Goal: Book appointment/travel/reservation

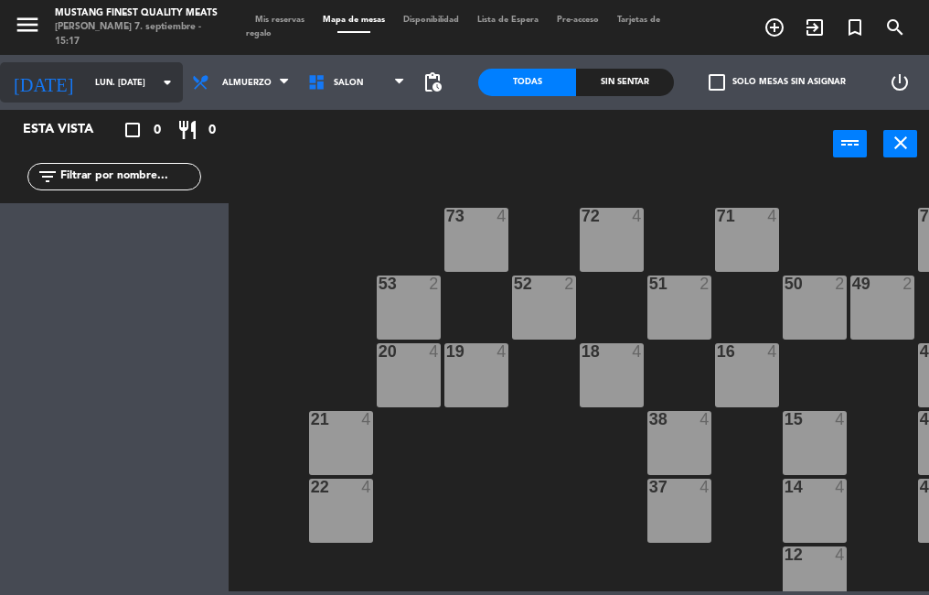
click at [115, 96] on input "lun. [DATE]" at bounding box center [145, 83] width 119 height 28
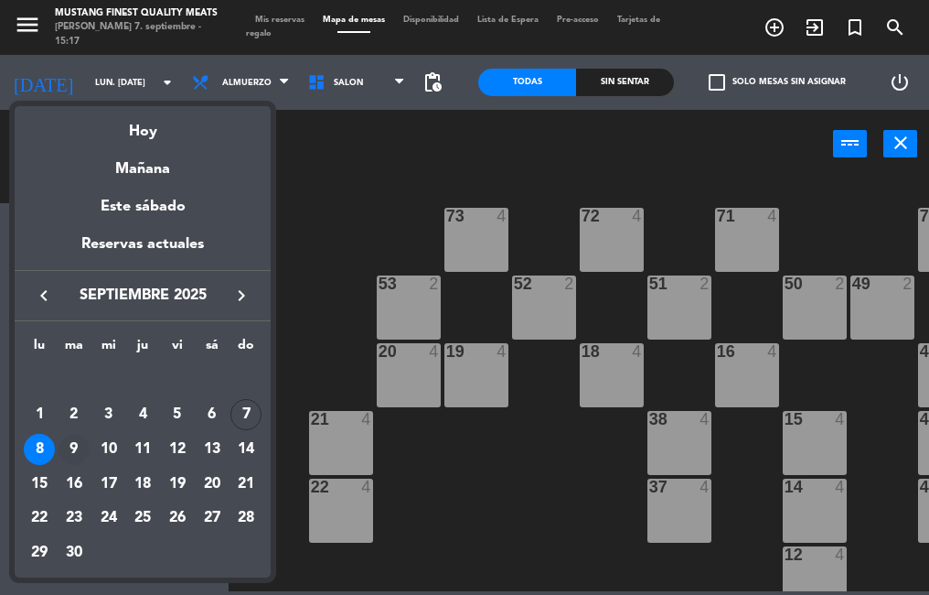
click at [74, 449] on div "9" at bounding box center [74, 449] width 31 height 31
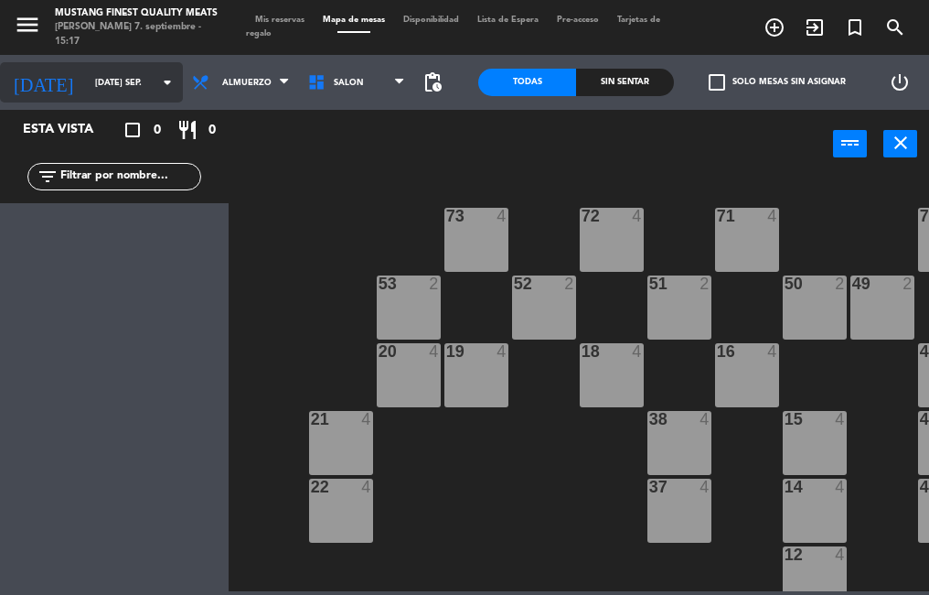
click at [109, 87] on input "[DATE] sep." at bounding box center [145, 83] width 119 height 28
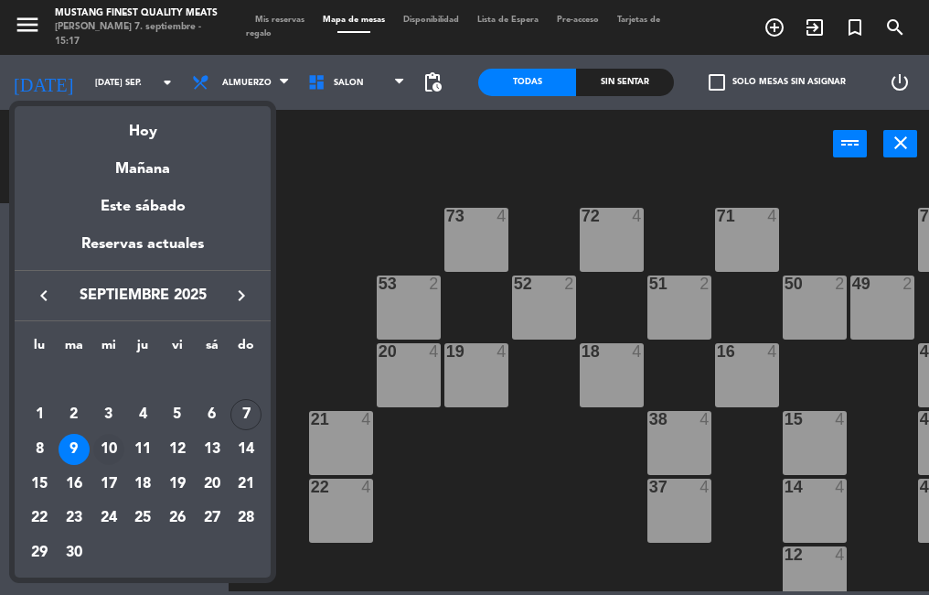
click at [105, 446] on div "10" at bounding box center [108, 449] width 31 height 31
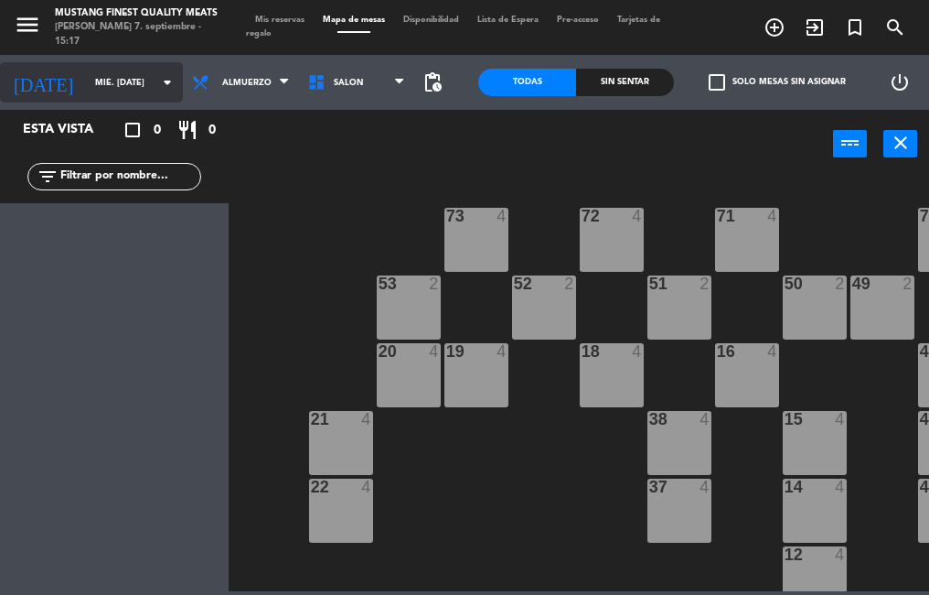
click at [110, 86] on input "mié. [DATE]" at bounding box center [145, 83] width 119 height 28
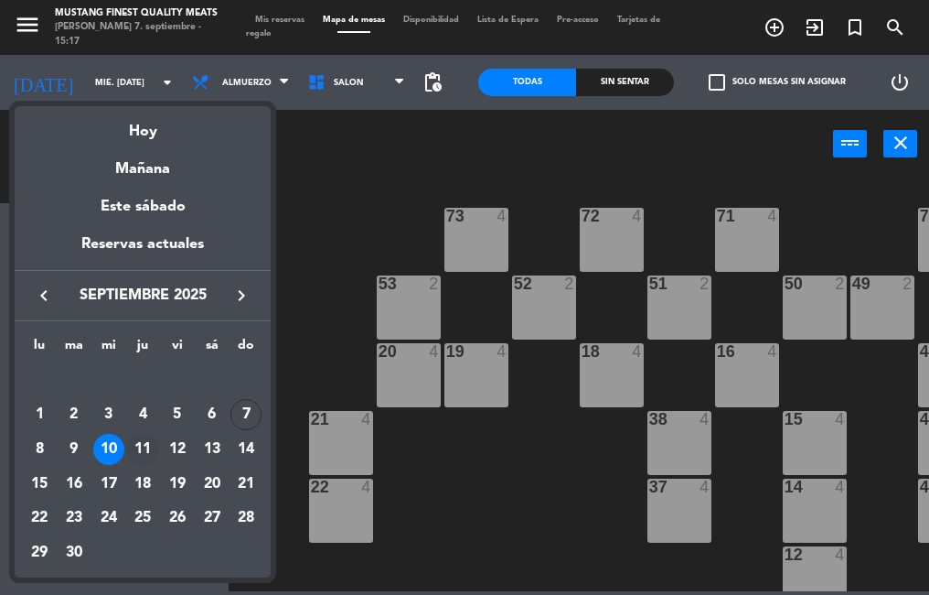
click at [143, 441] on div "11" at bounding box center [142, 449] width 31 height 31
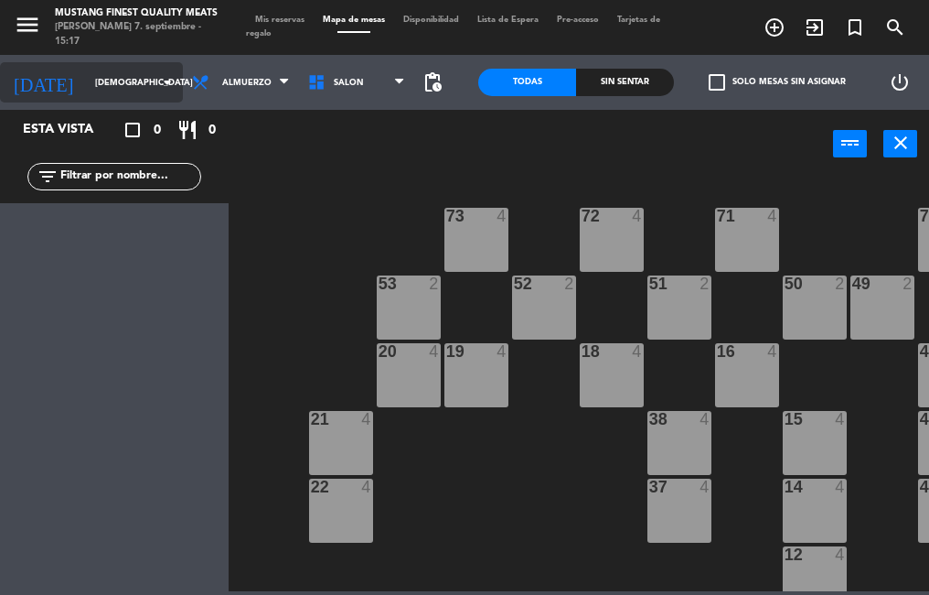
click at [108, 83] on input "[DEMOGRAPHIC_DATA] [DATE]" at bounding box center [145, 83] width 119 height 28
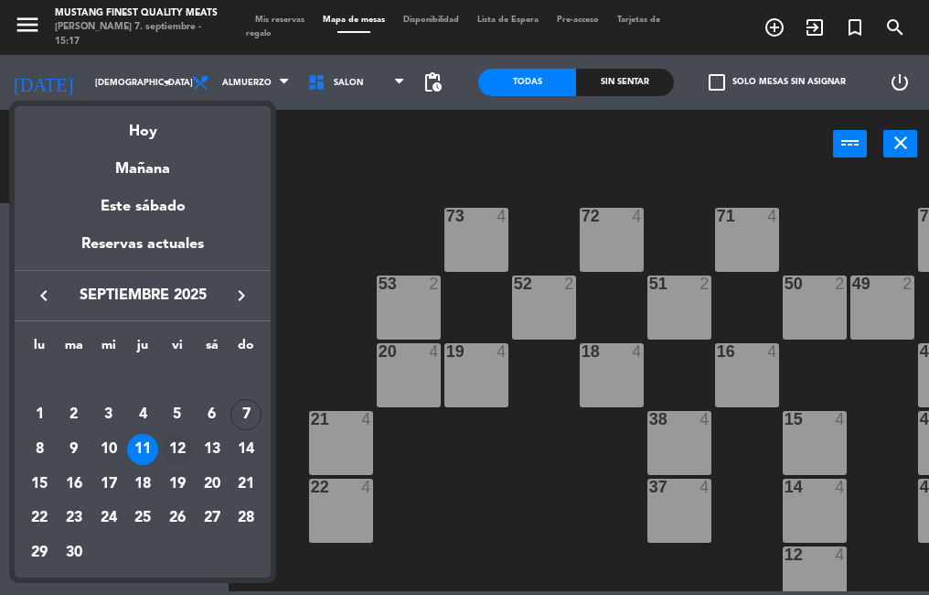
click at [179, 446] on div "12" at bounding box center [177, 449] width 31 height 31
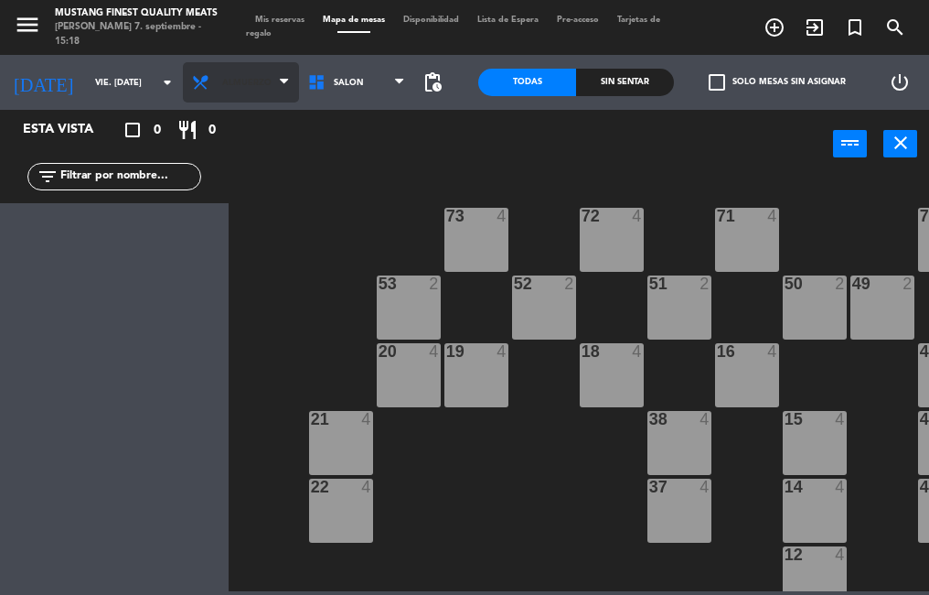
click at [237, 89] on span "Almuerzo" at bounding box center [241, 82] width 116 height 40
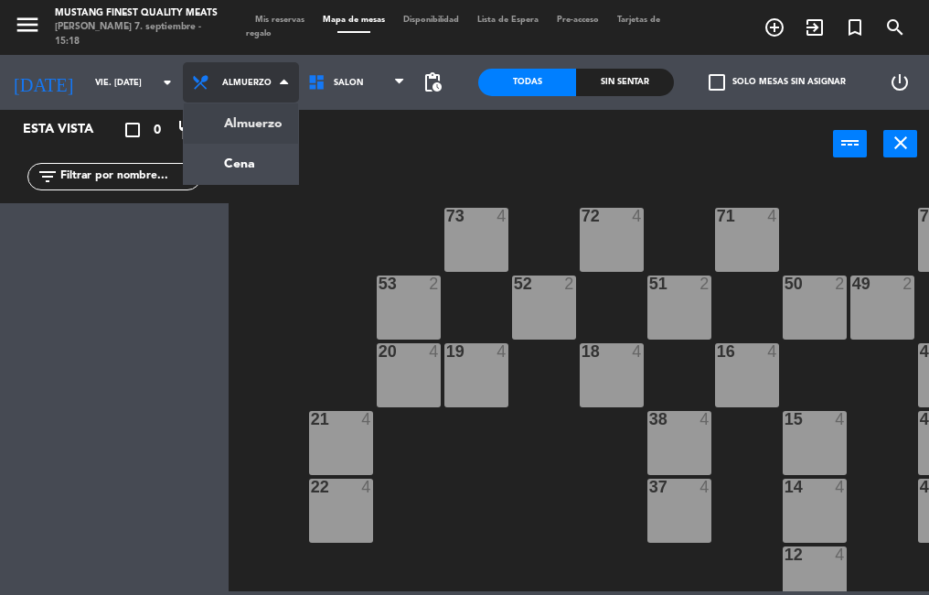
click at [241, 179] on ng-component "menu Mustang Finest Quality Meats [PERSON_NAME] 7. septiembre - 15:18 Mis reser…" at bounding box center [464, 295] width 929 height 591
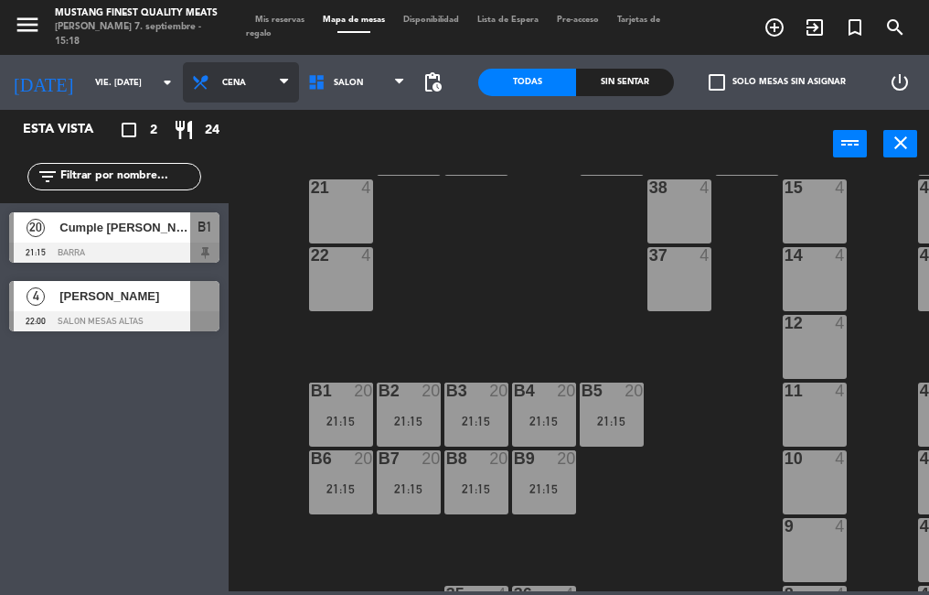
scroll to position [247, 0]
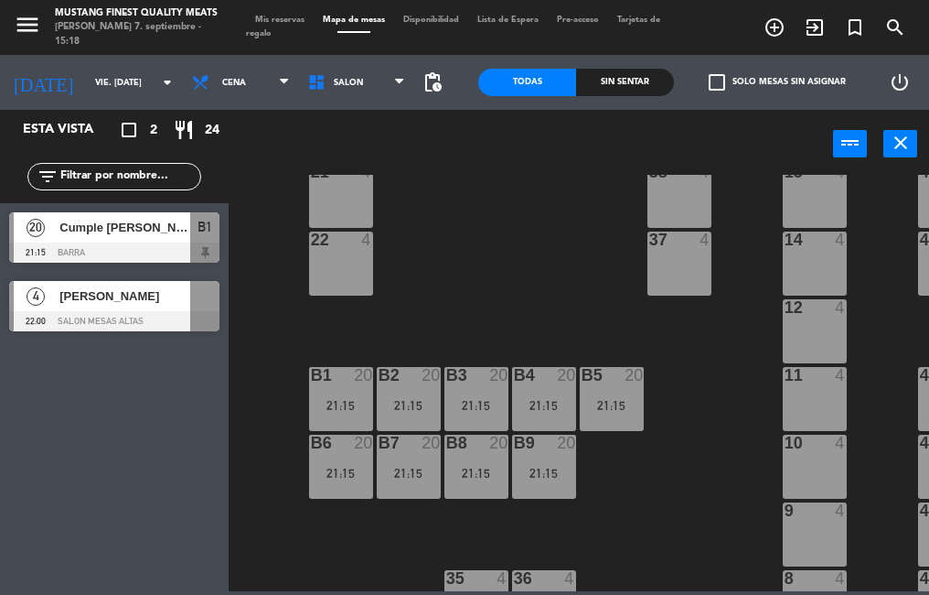
click at [807, 385] on div "11 4" at bounding box center [815, 399] width 64 height 64
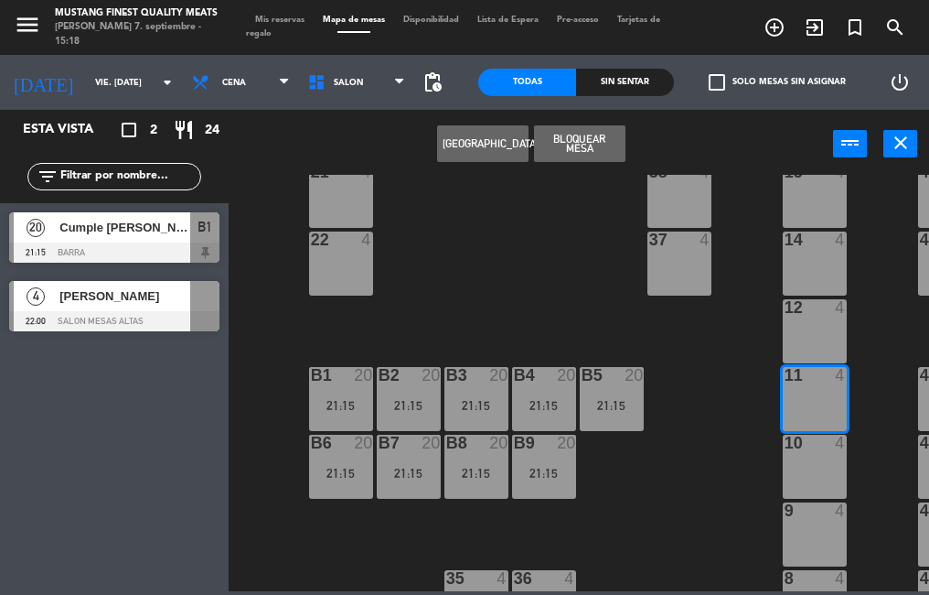
click at [684, 463] on div "73 4 72 4 71 4 69 8 70 4 80 8 50 2 53 2 52 2 51 2 49 2 68 6 81 8 18 4 16 4 19 4…" at bounding box center [584, 383] width 692 height 416
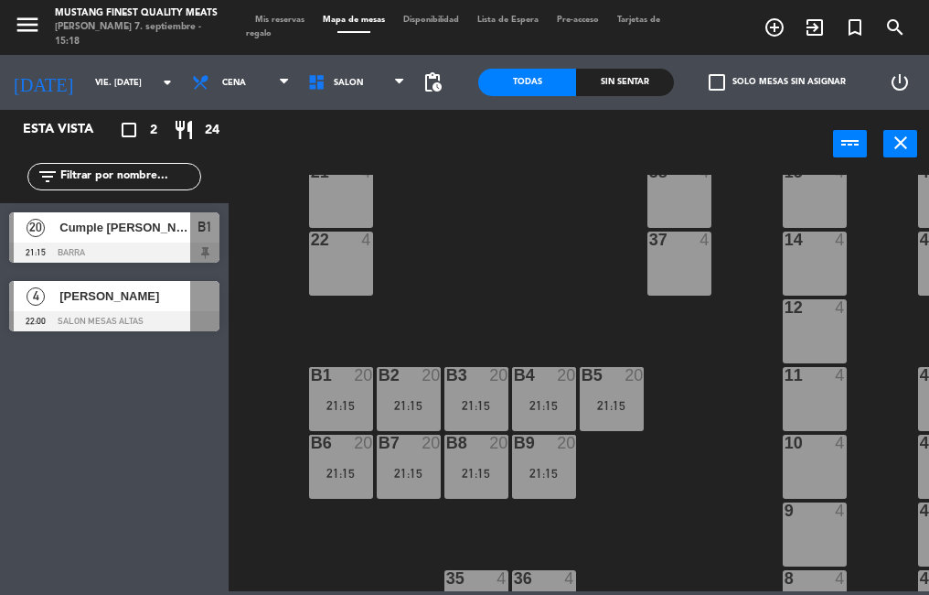
click at [817, 457] on div "10 4" at bounding box center [815, 467] width 64 height 64
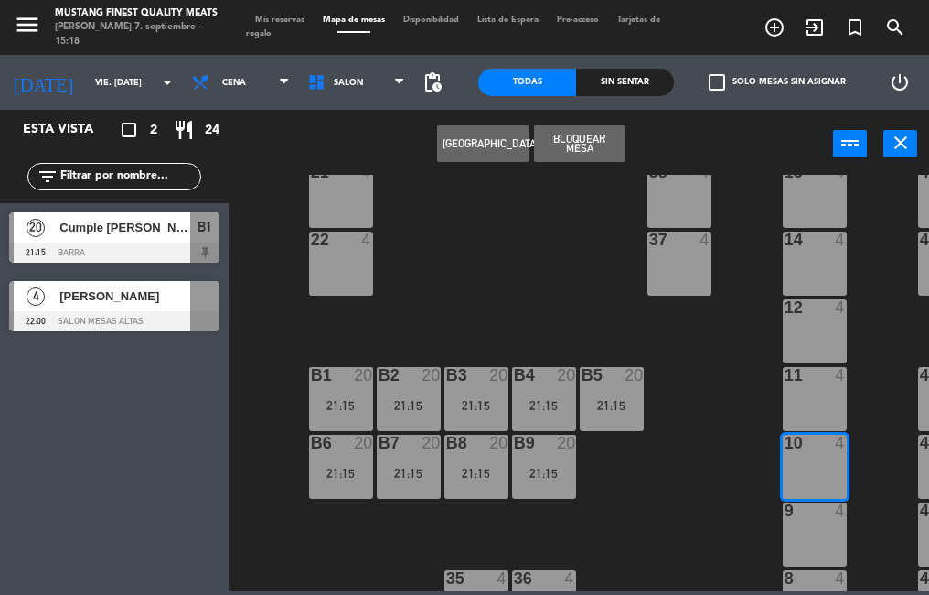
click at [168, 296] on span "[PERSON_NAME]" at bounding box center [124, 295] width 131 height 19
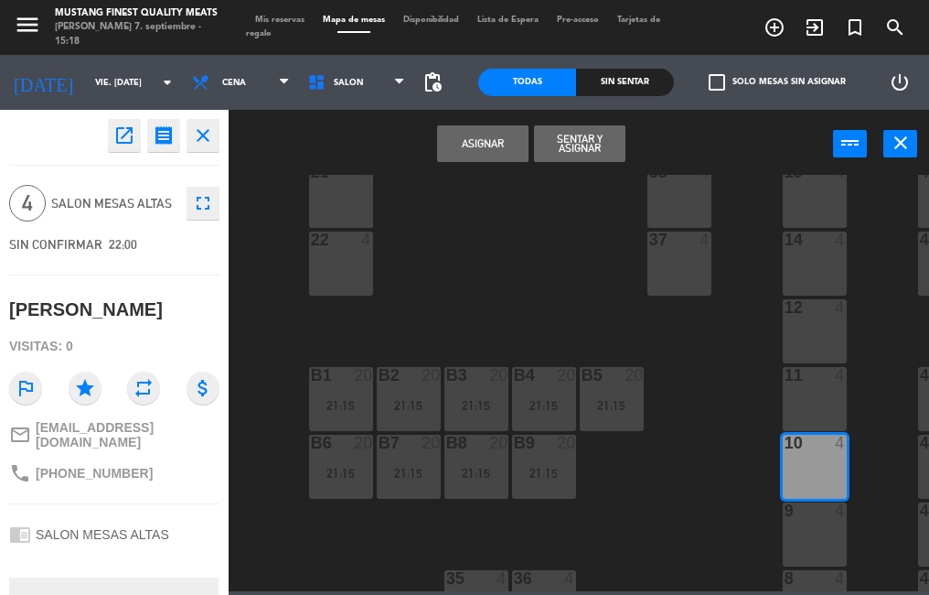
click at [486, 147] on button "Asignar" at bounding box center [482, 143] width 91 height 37
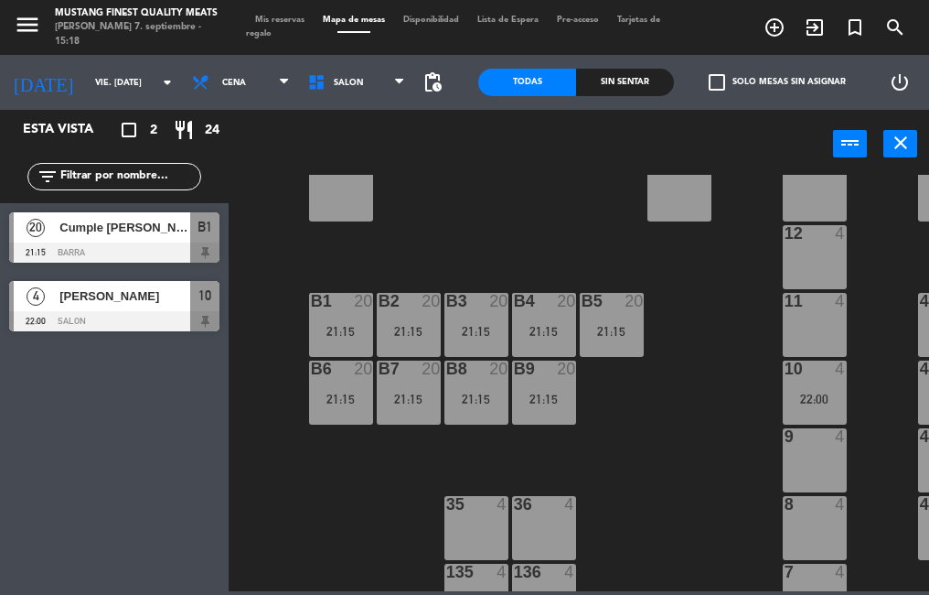
scroll to position [306, 0]
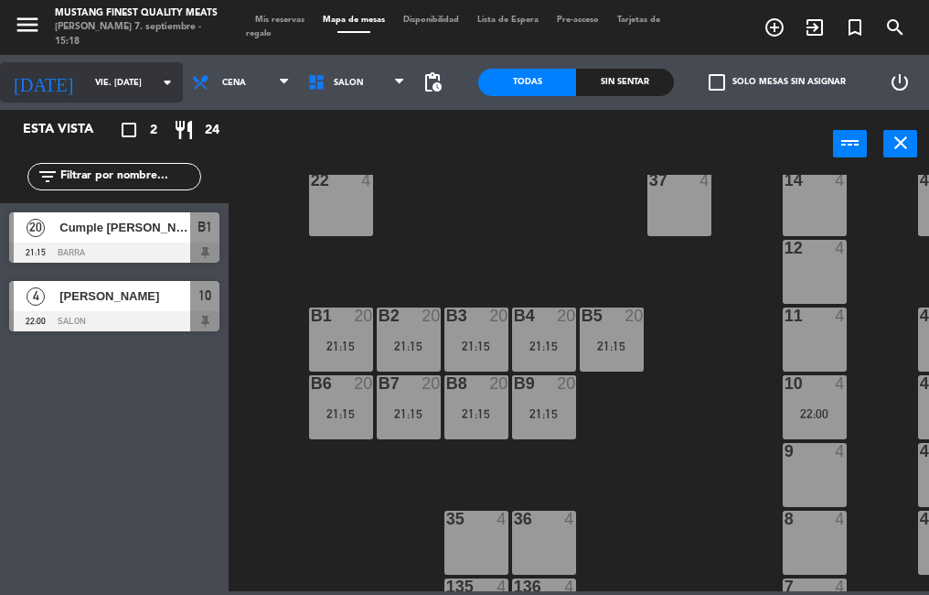
click at [121, 82] on input "vie. [DATE]" at bounding box center [145, 83] width 119 height 28
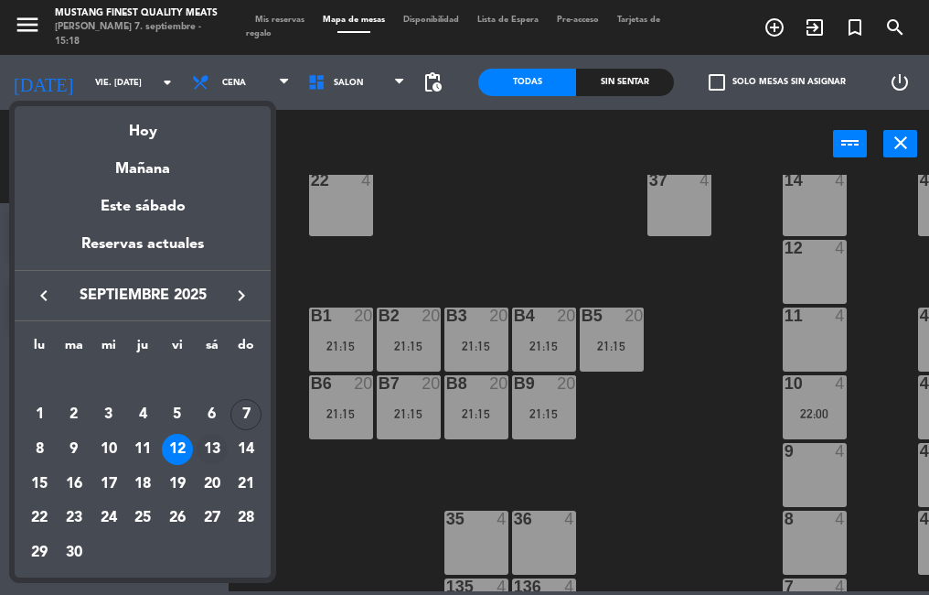
click at [209, 446] on div "13" at bounding box center [212, 449] width 31 height 31
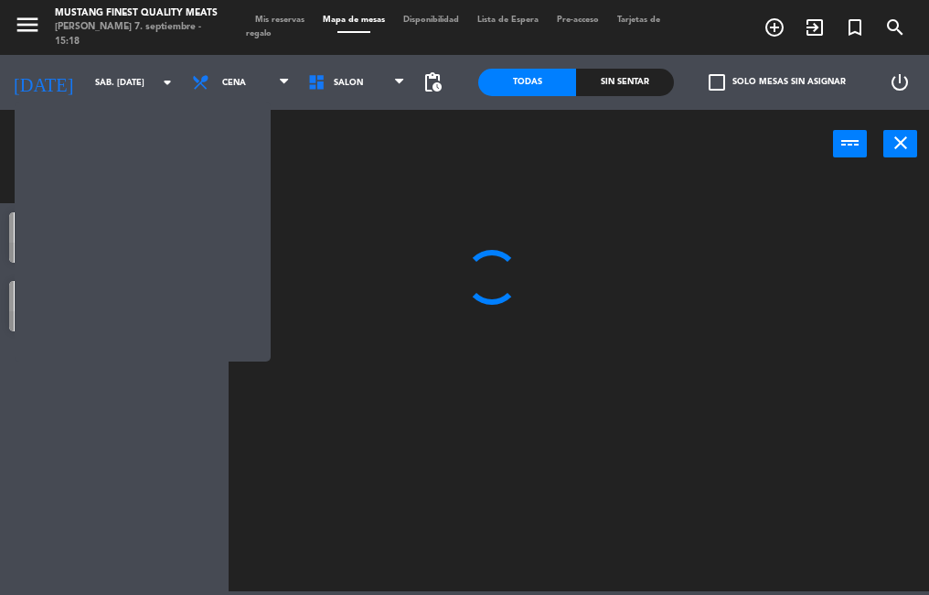
scroll to position [0, 0]
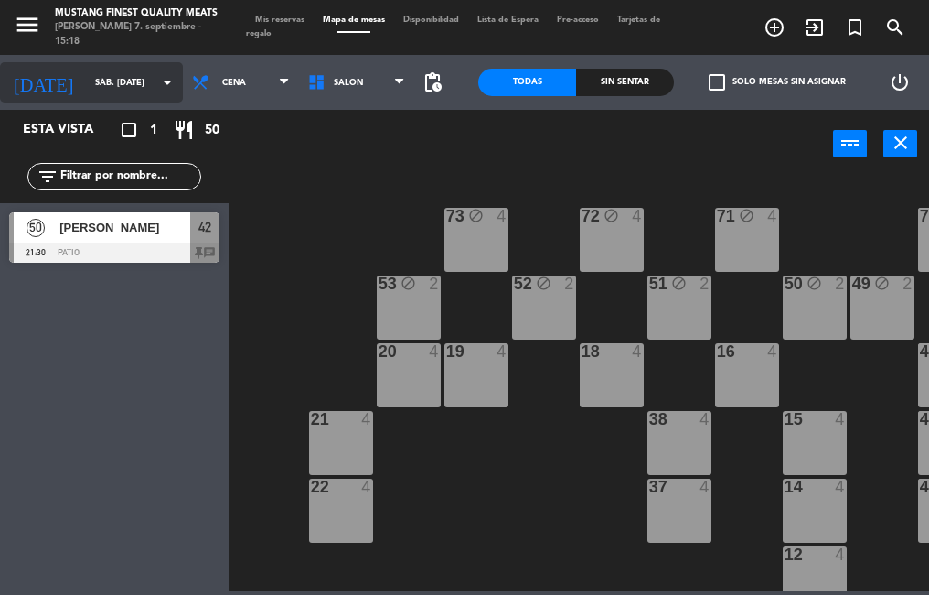
click at [156, 77] on icon "arrow_drop_down" at bounding box center [167, 82] width 22 height 22
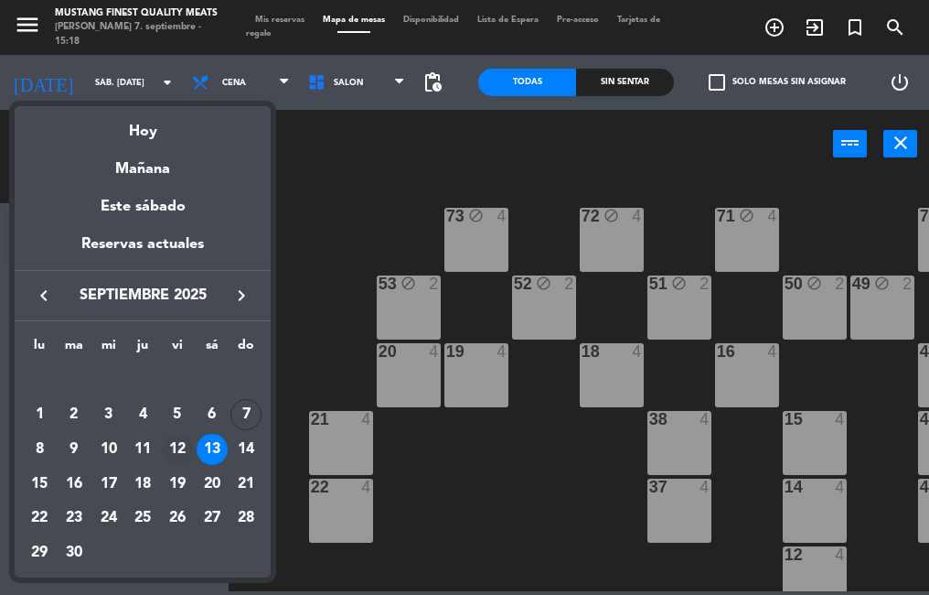
click at [185, 445] on div "12" at bounding box center [177, 449] width 31 height 31
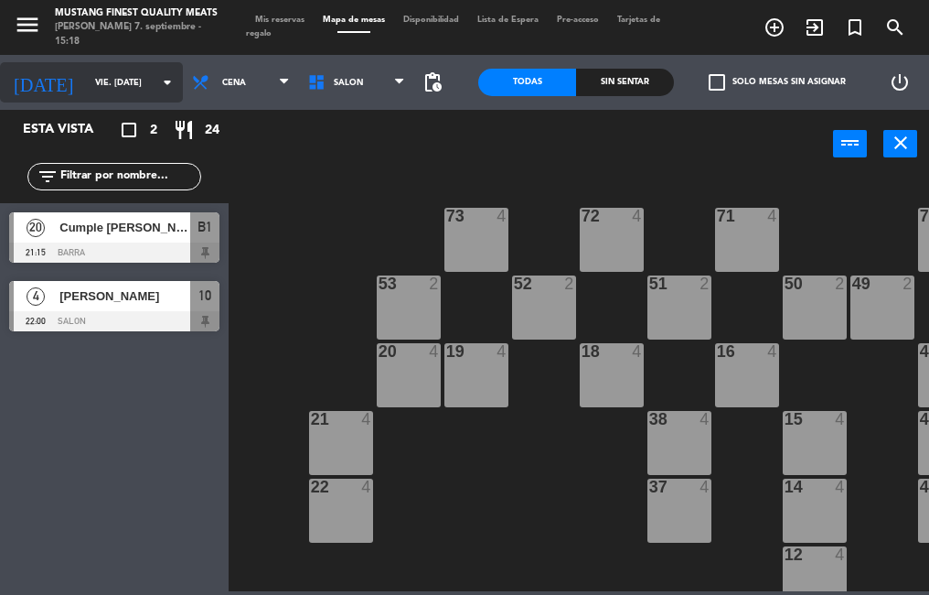
click at [156, 82] on icon "arrow_drop_down" at bounding box center [167, 82] width 22 height 22
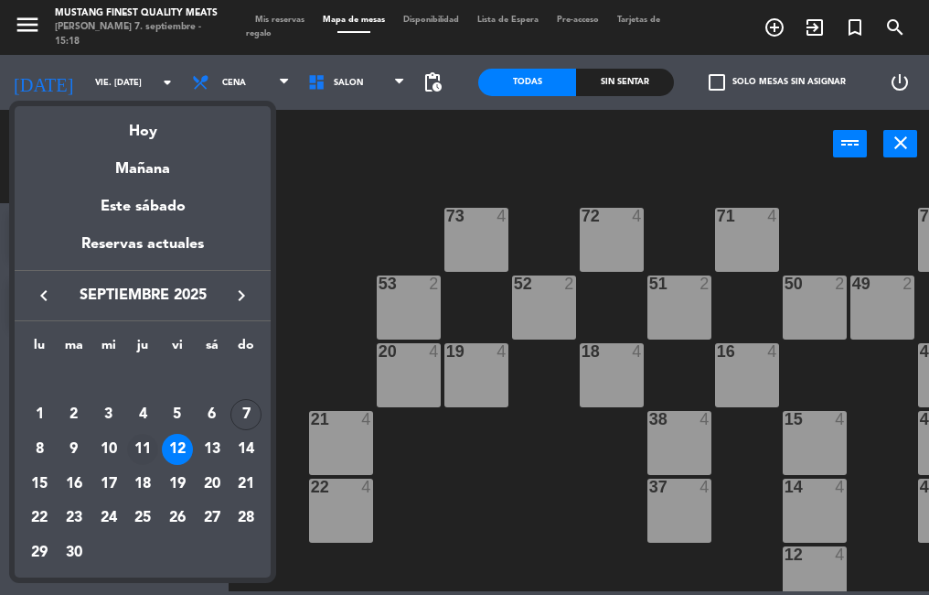
click at [139, 446] on div "11" at bounding box center [142, 449] width 31 height 31
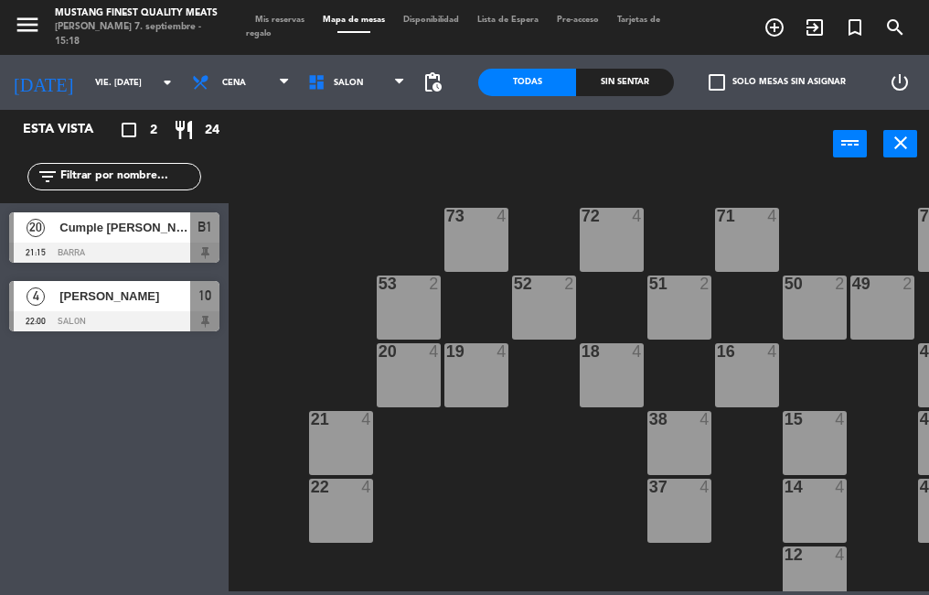
type input "[DEMOGRAPHIC_DATA] [DATE]"
